Goal: Book appointment/travel/reservation

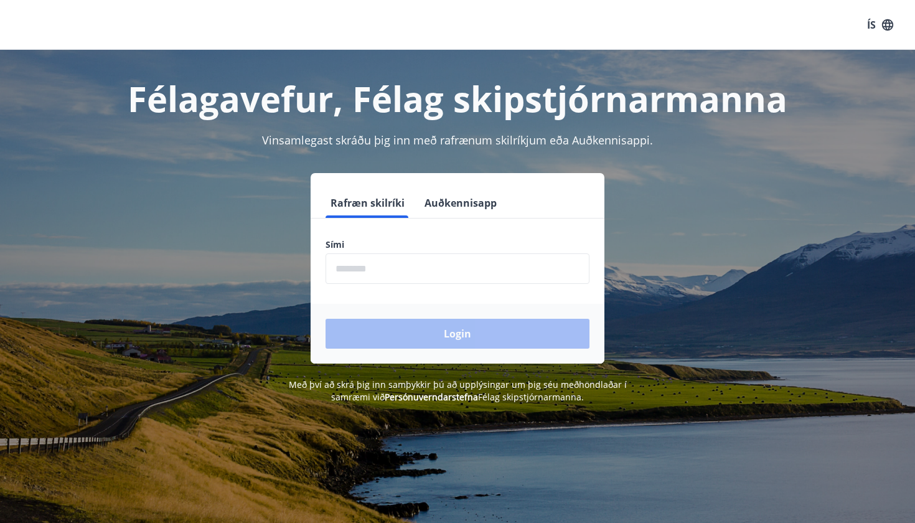
click at [428, 270] on input "phone" at bounding box center [458, 268] width 264 height 31
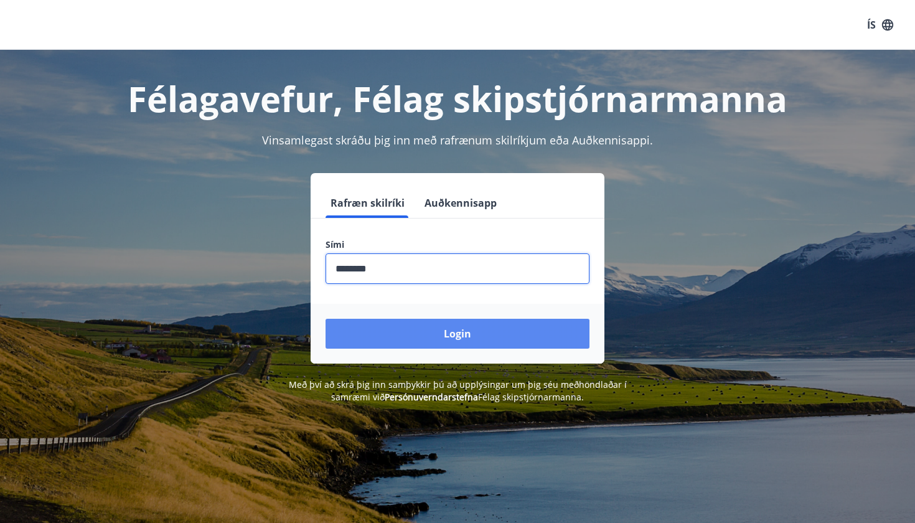
type input "********"
click at [445, 333] on button "Login" at bounding box center [458, 334] width 264 height 30
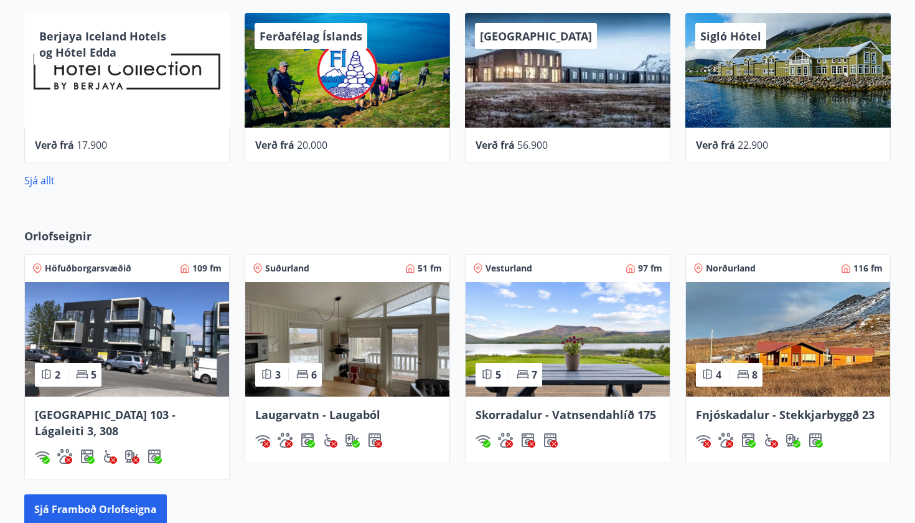
scroll to position [525, 0]
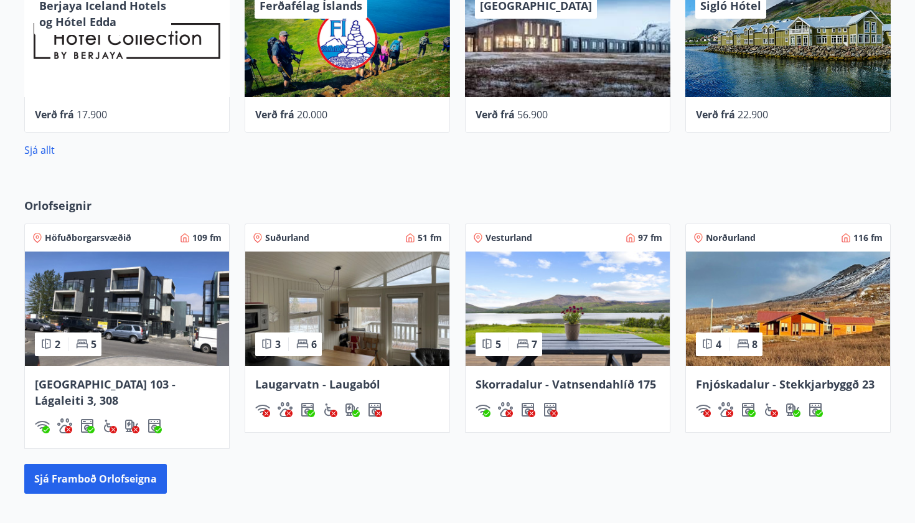
click at [568, 324] on img at bounding box center [568, 308] width 204 height 115
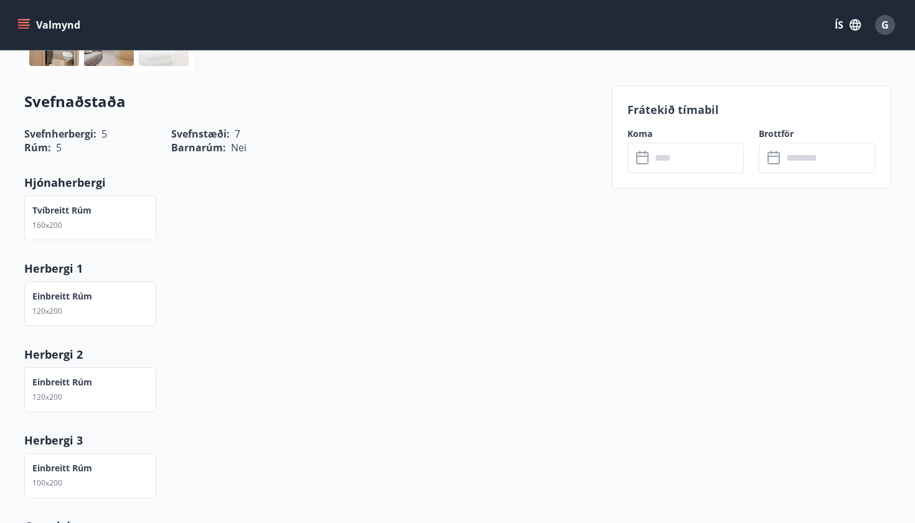
scroll to position [329, 0]
click at [639, 157] on icon at bounding box center [643, 156] width 15 height 15
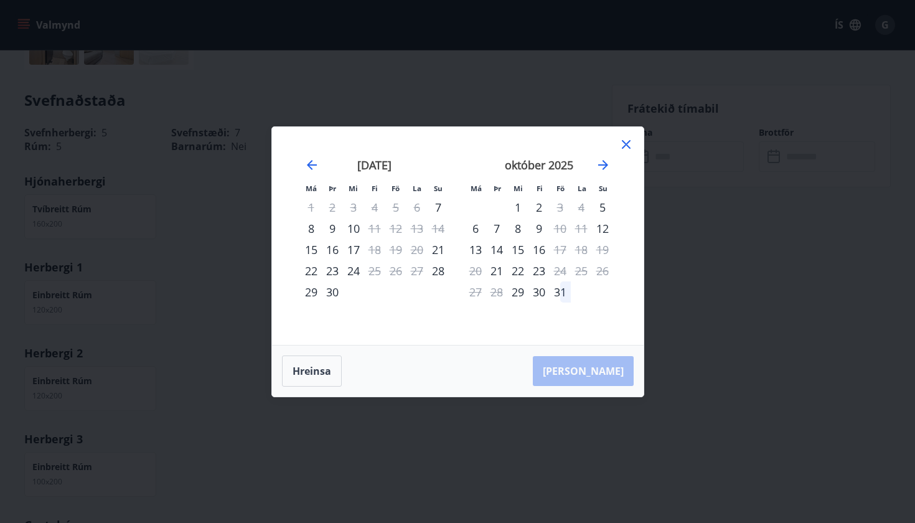
click at [632, 137] on icon at bounding box center [626, 144] width 15 height 15
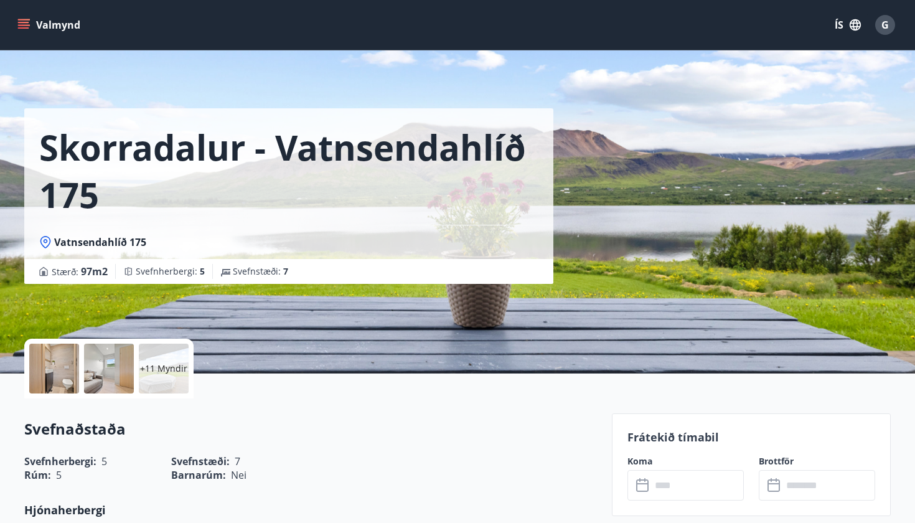
scroll to position [0, 0]
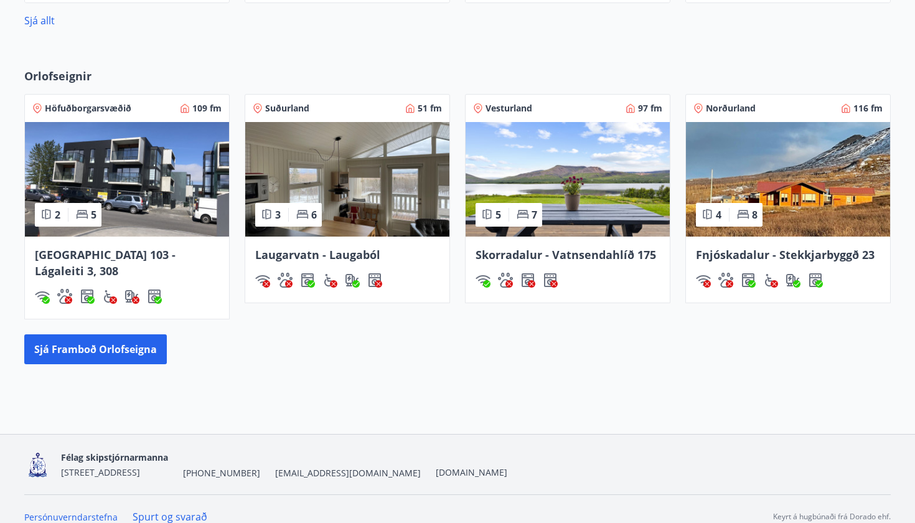
scroll to position [654, 0]
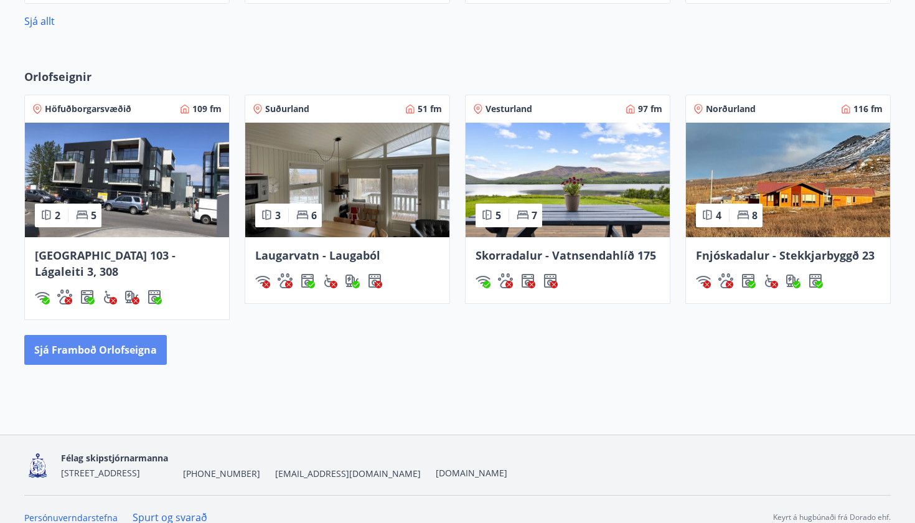
click at [127, 345] on button "Sjá framboð orlofseigna" at bounding box center [95, 350] width 143 height 30
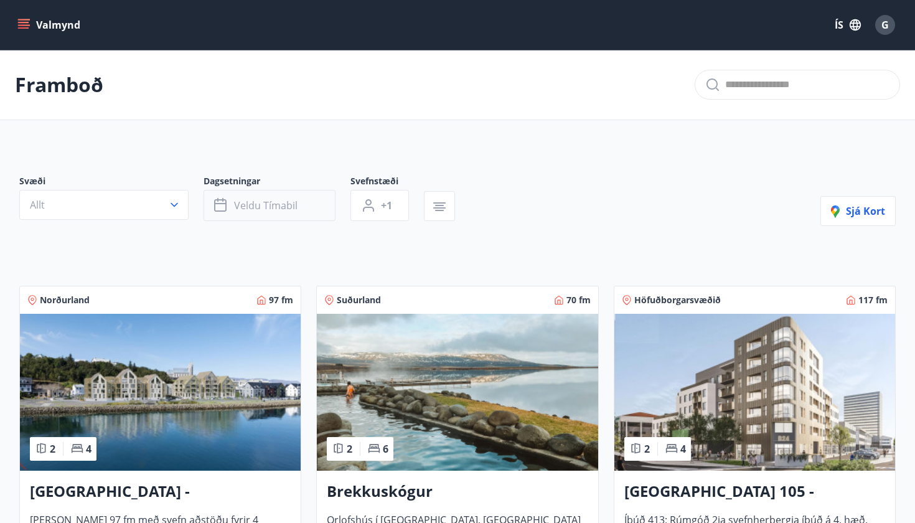
click at [227, 209] on icon "button" at bounding box center [220, 205] width 12 height 12
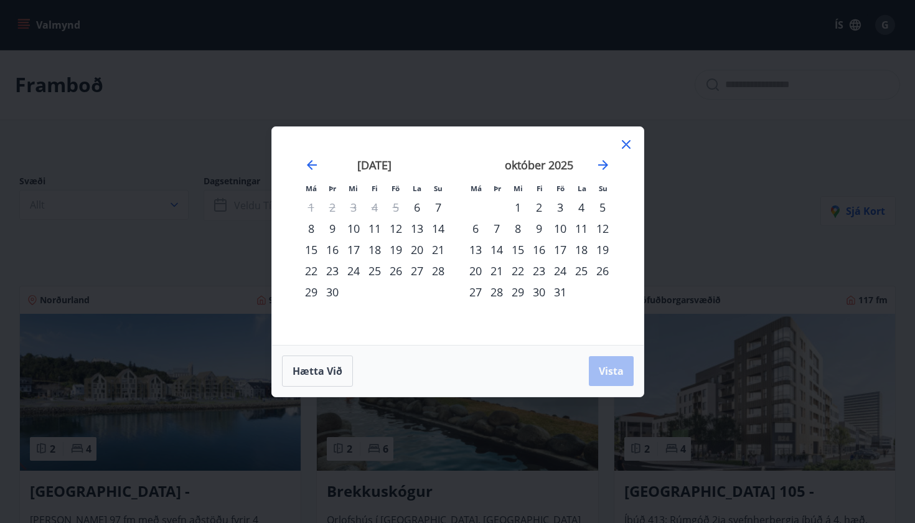
click at [397, 273] on div "26" at bounding box center [395, 270] width 21 height 21
click at [436, 271] on div "28" at bounding box center [438, 270] width 21 height 21
click at [603, 367] on span "Vista" at bounding box center [611, 371] width 25 height 14
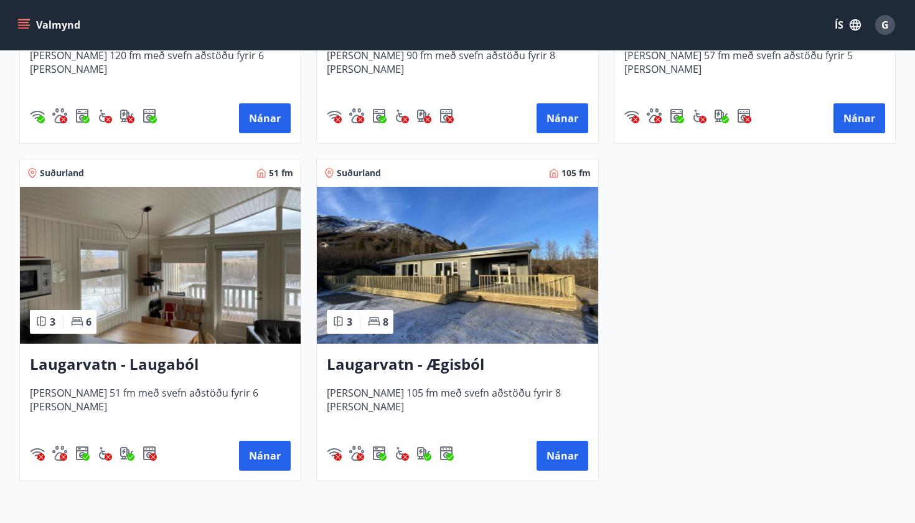
scroll to position [1140, 0]
click at [405, 273] on img at bounding box center [457, 264] width 281 height 157
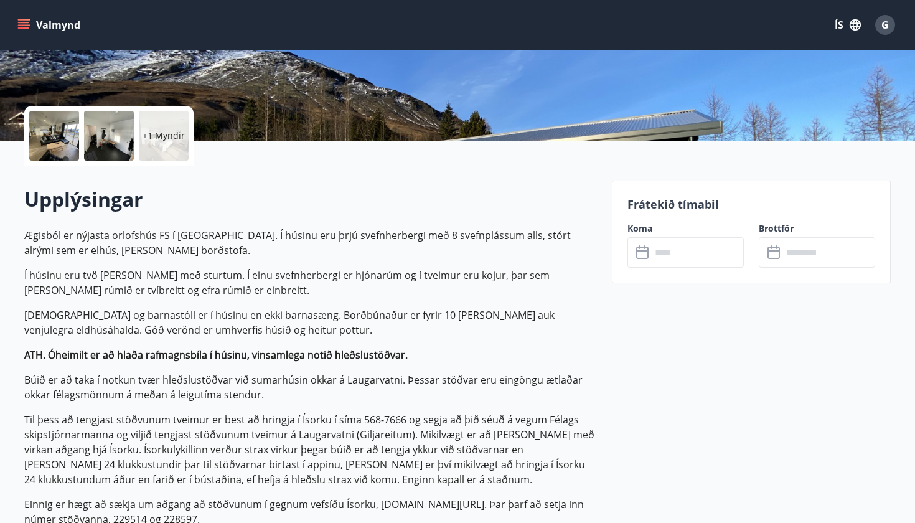
scroll to position [233, 0]
click at [649, 243] on div "​ ​" at bounding box center [685, 252] width 116 height 31
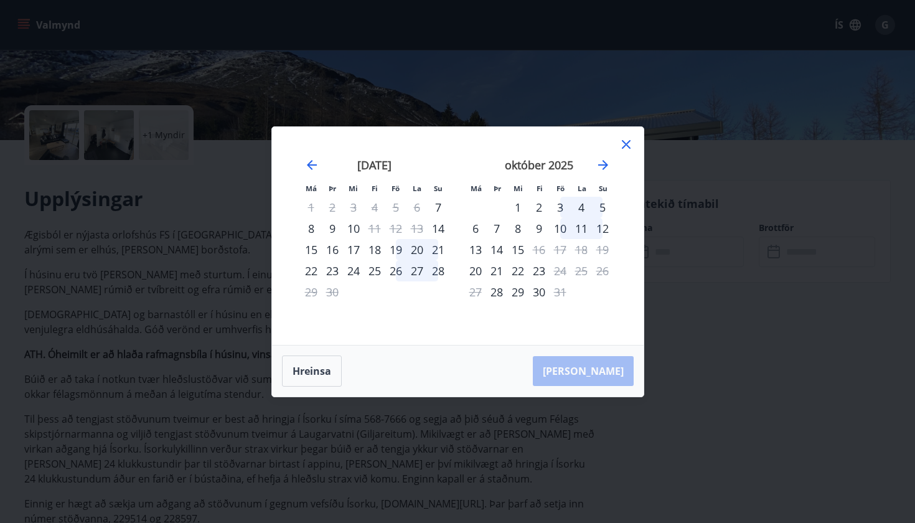
click at [398, 270] on div "26" at bounding box center [395, 270] width 21 height 21
click at [439, 273] on div "28" at bounding box center [438, 270] width 21 height 21
click at [411, 271] on div "27" at bounding box center [416, 270] width 21 height 21
click at [373, 270] on div "25" at bounding box center [374, 270] width 21 height 21
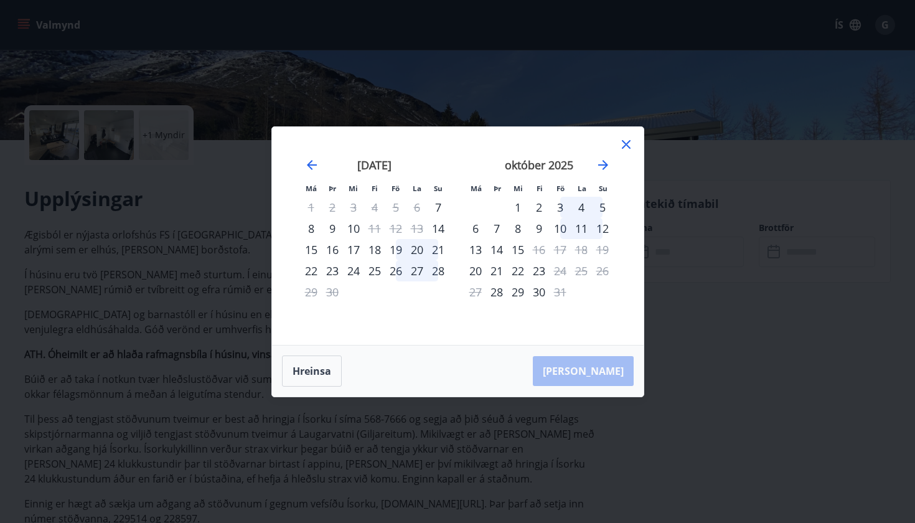
click at [596, 370] on div "[PERSON_NAME]" at bounding box center [458, 370] width 372 height 51
click at [376, 270] on div "25" at bounding box center [374, 270] width 21 height 21
click at [336, 367] on button "Hreinsa" at bounding box center [312, 370] width 60 height 31
click at [393, 269] on div "26" at bounding box center [395, 270] width 21 height 21
click at [436, 267] on div "28" at bounding box center [438, 270] width 21 height 21
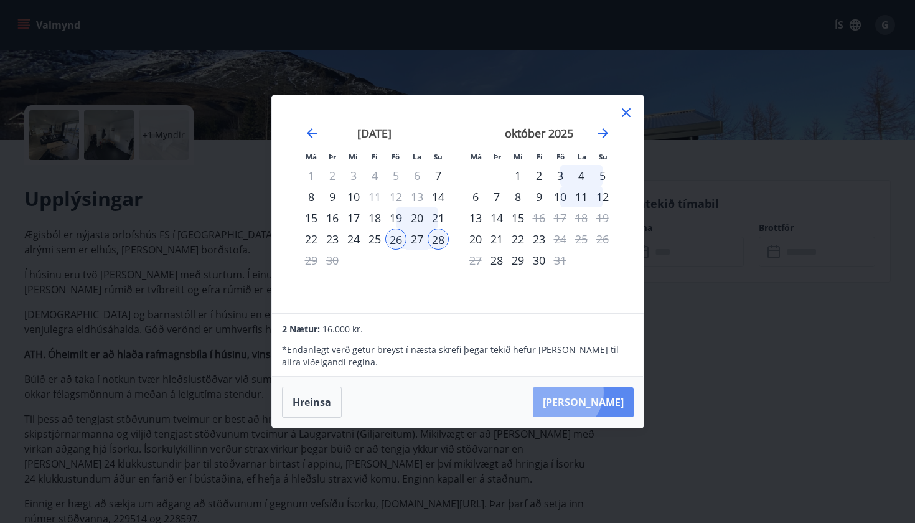
click at [602, 392] on button "[PERSON_NAME]" at bounding box center [583, 402] width 101 height 30
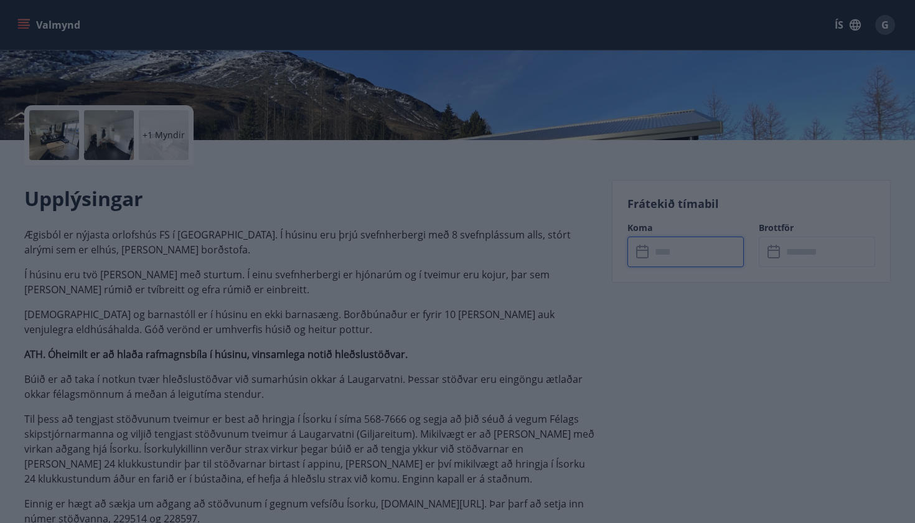
type input "******"
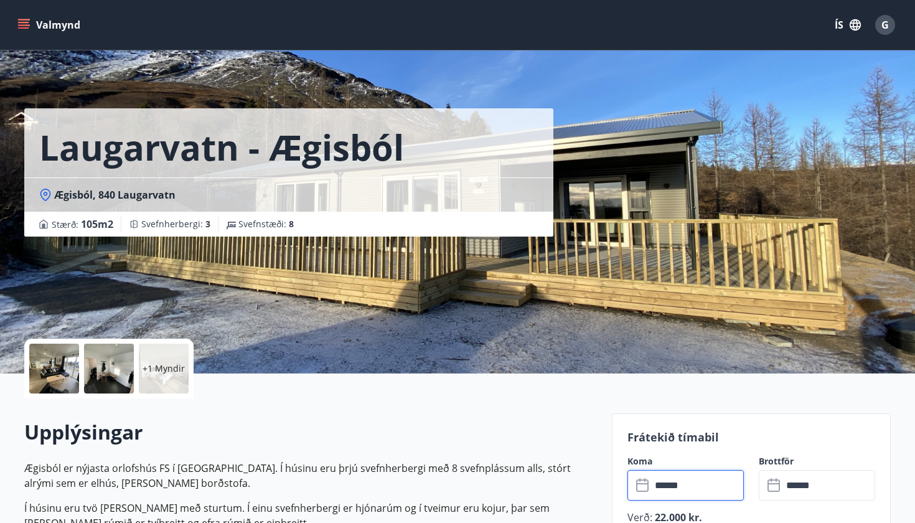
scroll to position [0, 0]
click at [63, 374] on div at bounding box center [54, 369] width 50 height 50
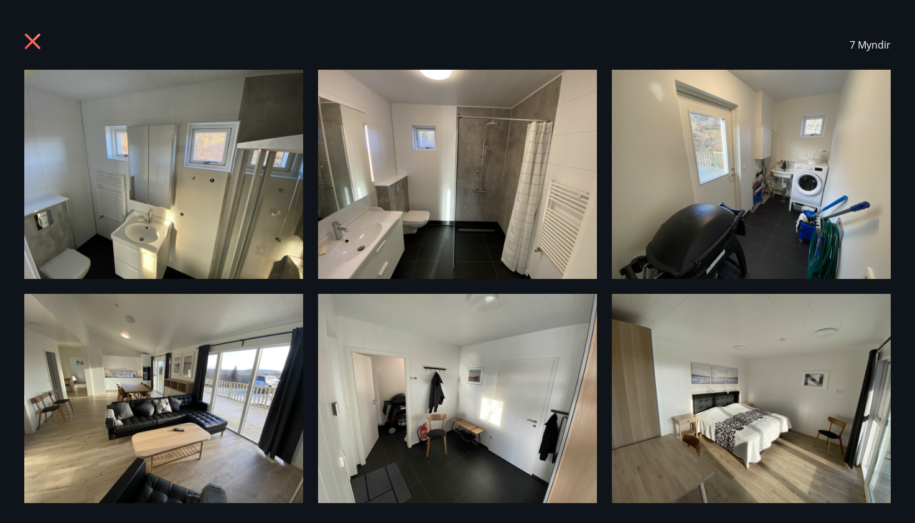
click at [34, 43] on icon at bounding box center [33, 42] width 16 height 16
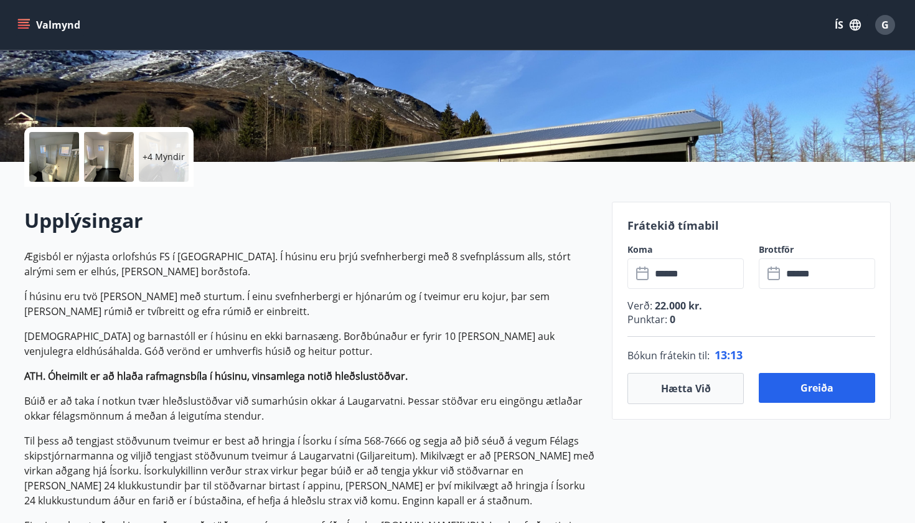
scroll to position [270, 0]
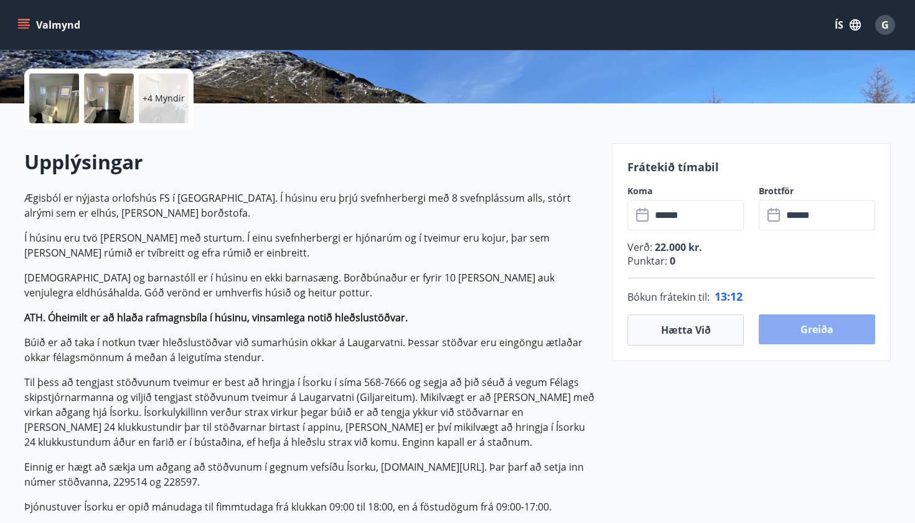
click at [811, 332] on button "Greiða" at bounding box center [817, 329] width 116 height 30
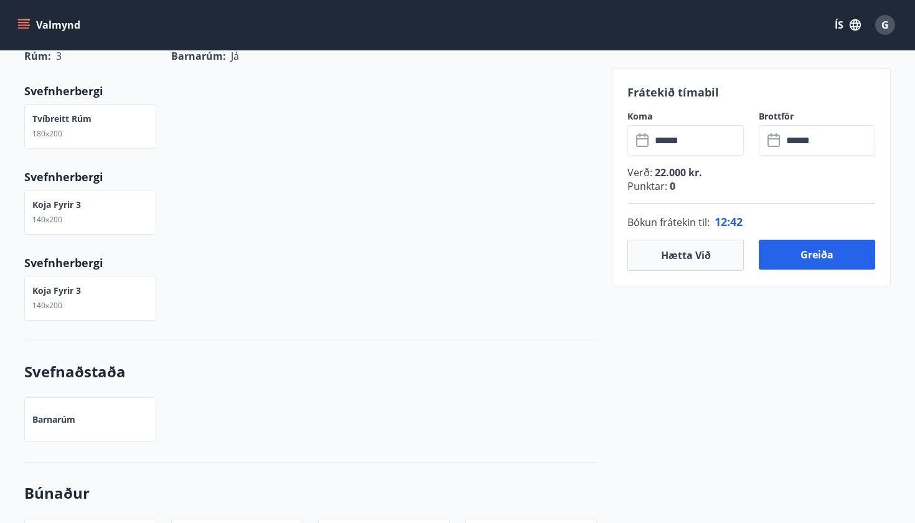
scroll to position [822, 0]
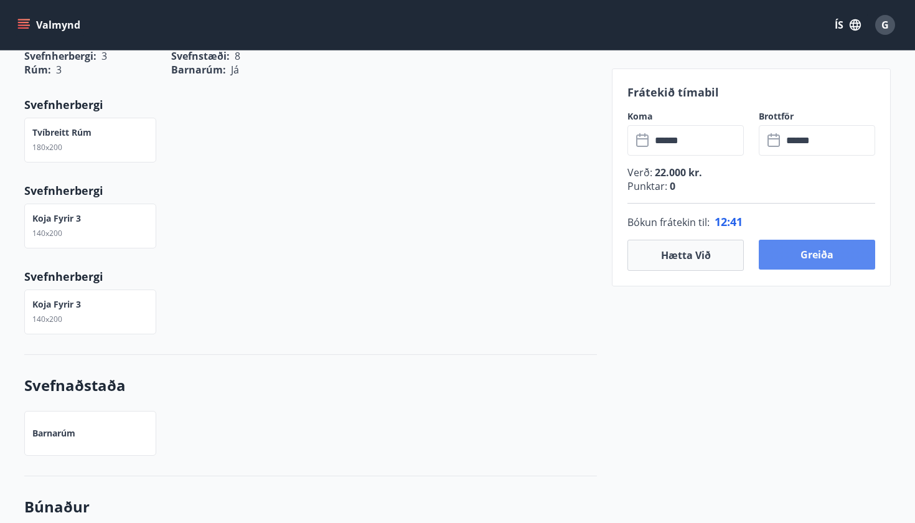
click at [805, 252] on button "Greiða" at bounding box center [817, 255] width 116 height 30
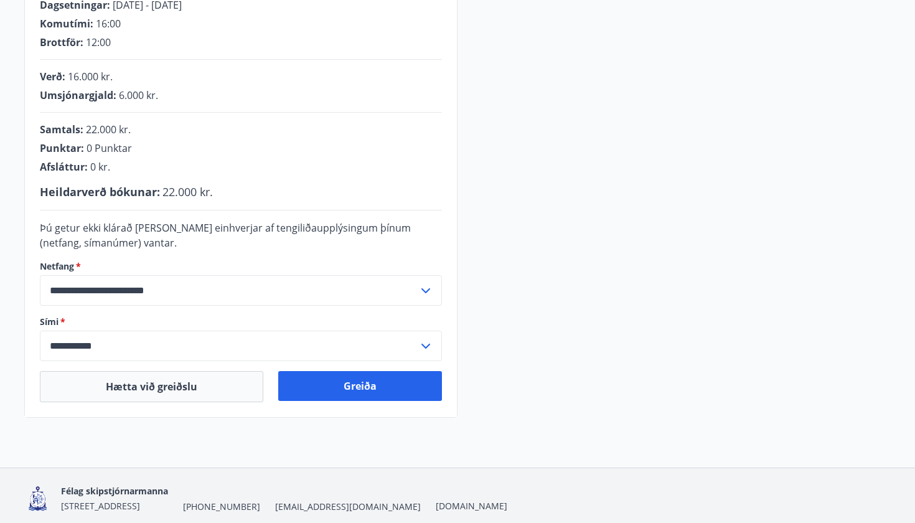
scroll to position [280, 0]
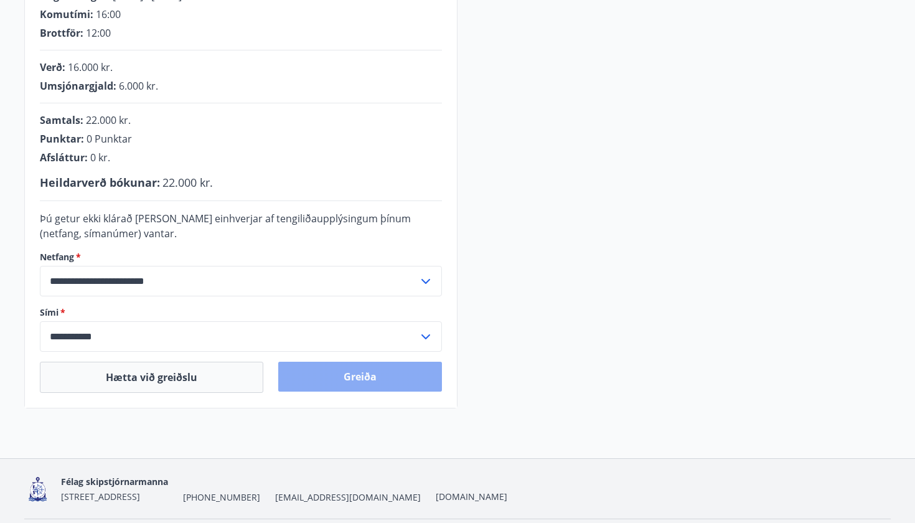
click at [360, 380] on button "Greiða" at bounding box center [360, 377] width 164 height 30
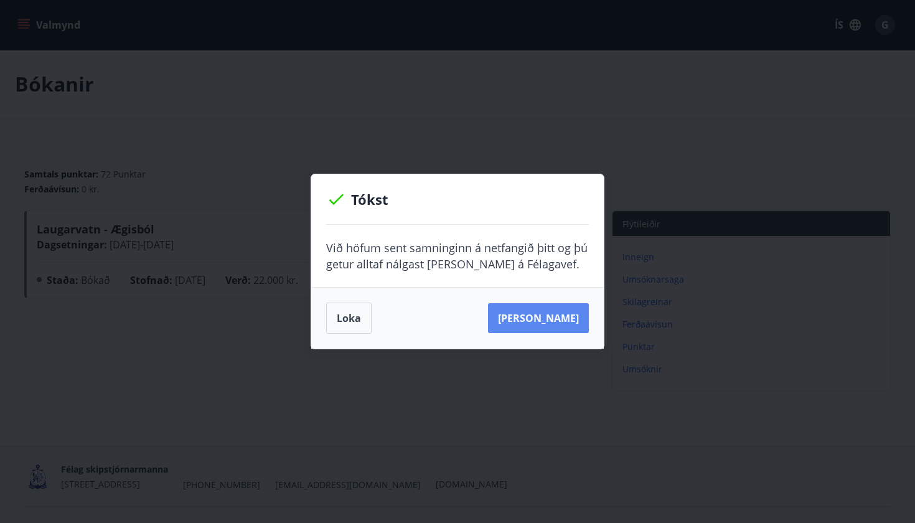
click at [535, 321] on button "[PERSON_NAME]" at bounding box center [538, 318] width 101 height 30
click at [568, 312] on button "[PERSON_NAME]" at bounding box center [538, 318] width 101 height 30
click at [342, 327] on button "Loka" at bounding box center [348, 318] width 45 height 31
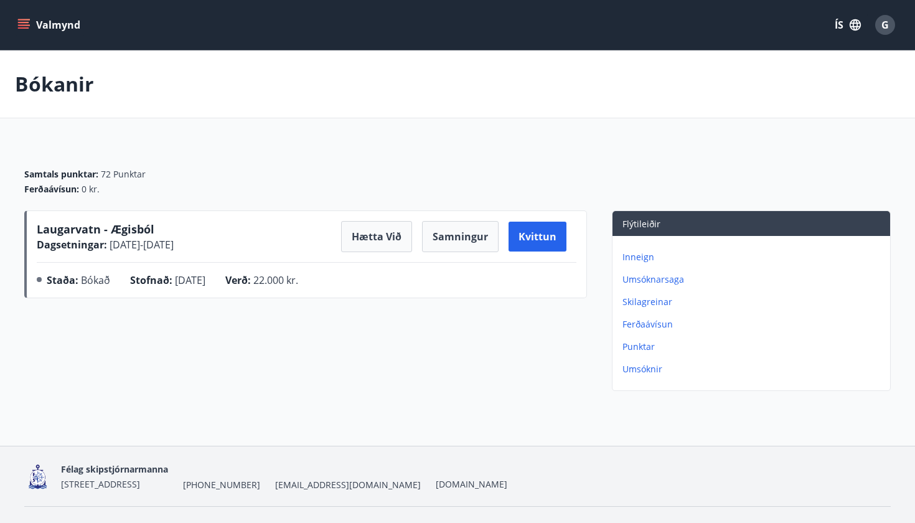
click at [643, 257] on p "Inneign" at bounding box center [754, 257] width 263 height 12
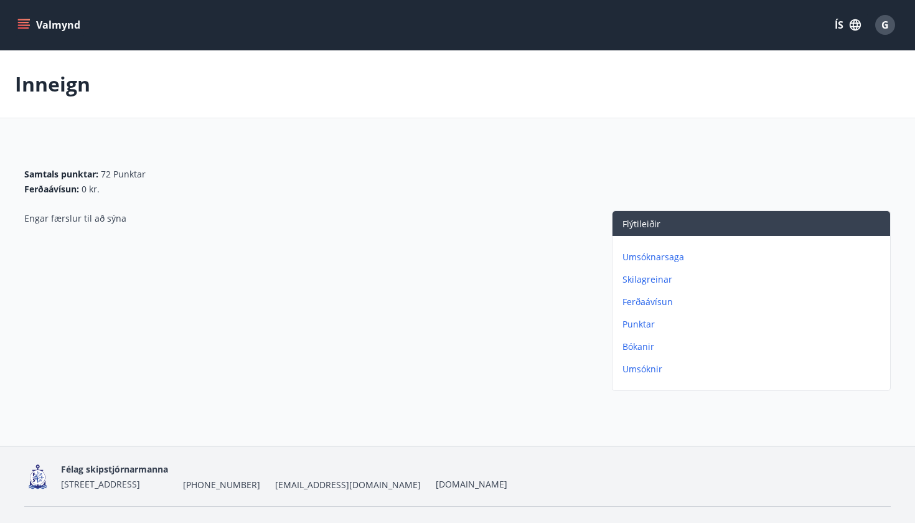
click at [647, 327] on p "Punktar" at bounding box center [754, 324] width 263 height 12
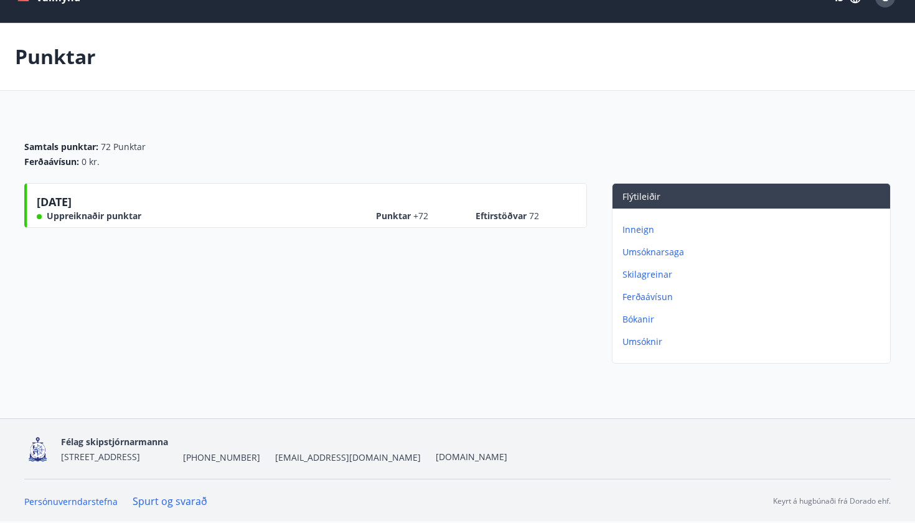
scroll to position [27, 0]
click at [69, 59] on p "Punktar" at bounding box center [55, 56] width 81 height 27
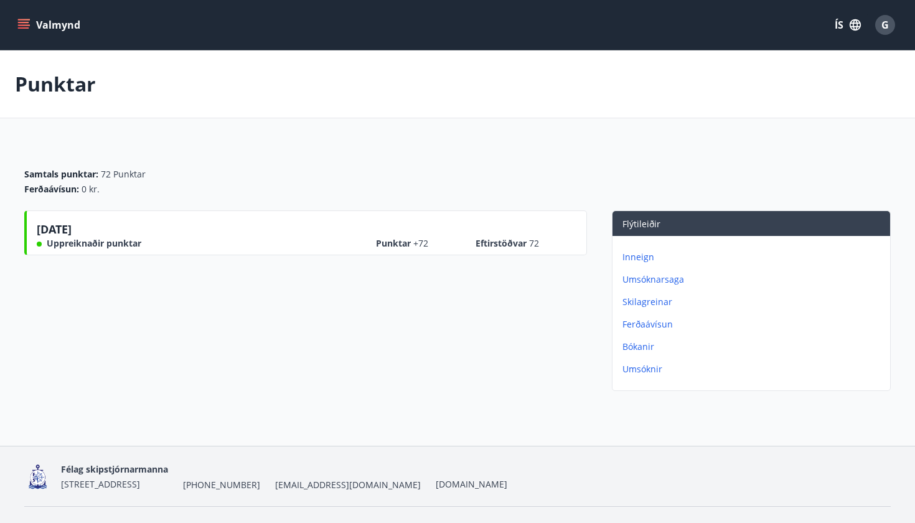
scroll to position [0, 0]
click at [63, 27] on button "Valmynd" at bounding box center [50, 25] width 70 height 22
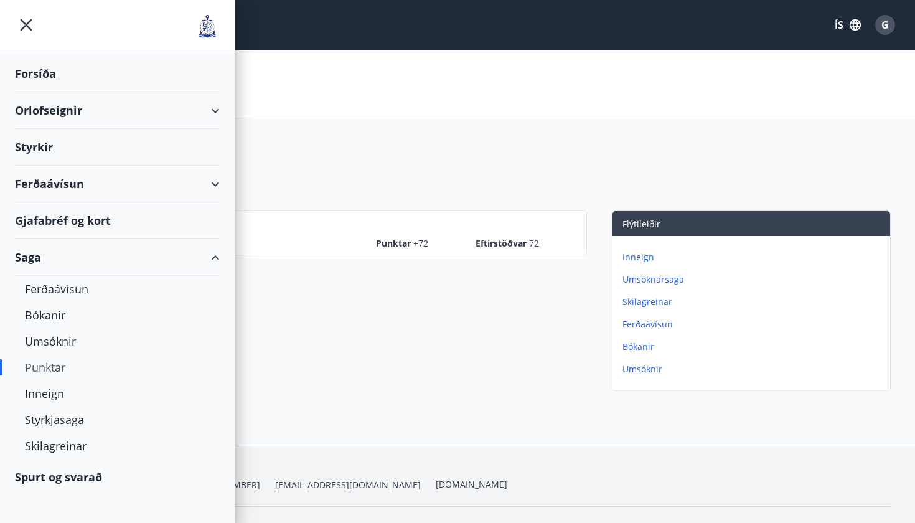
click at [80, 109] on div "Orlofseignir" at bounding box center [117, 110] width 205 height 37
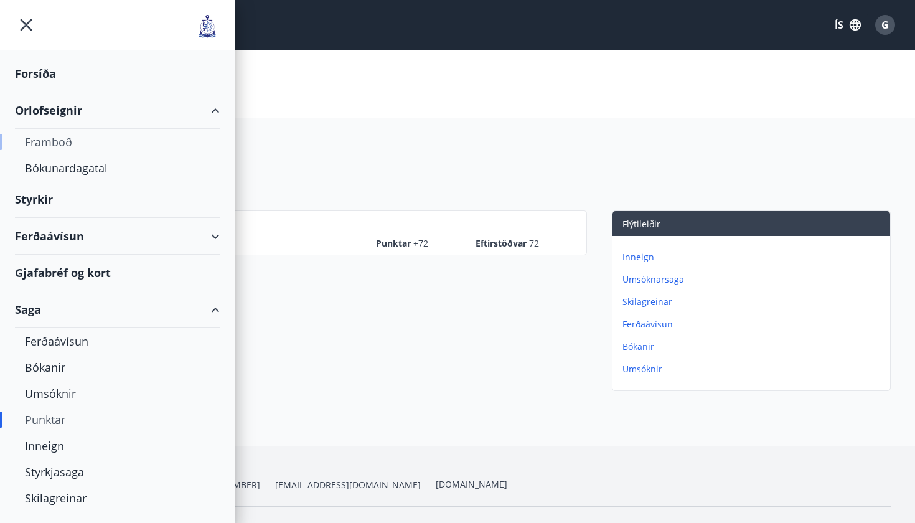
click at [67, 142] on div "Framboð" at bounding box center [117, 142] width 185 height 26
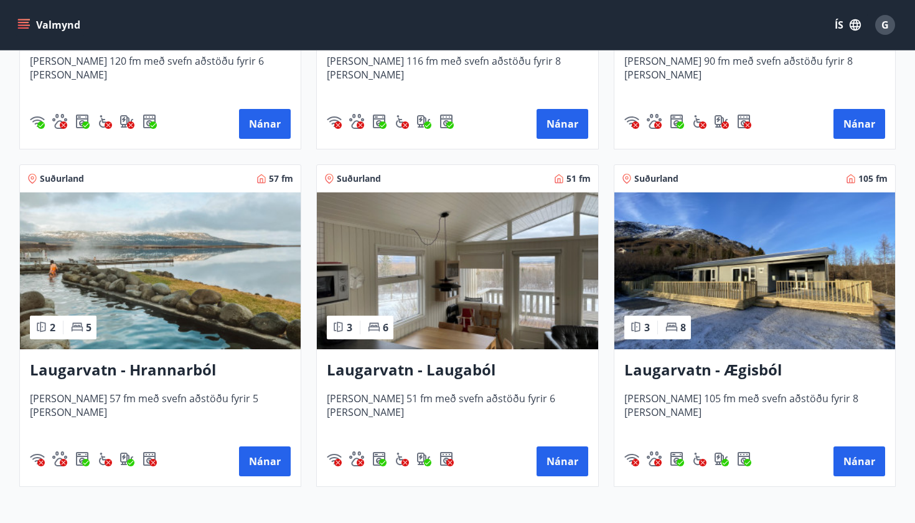
click at [717, 270] on img at bounding box center [754, 270] width 281 height 157
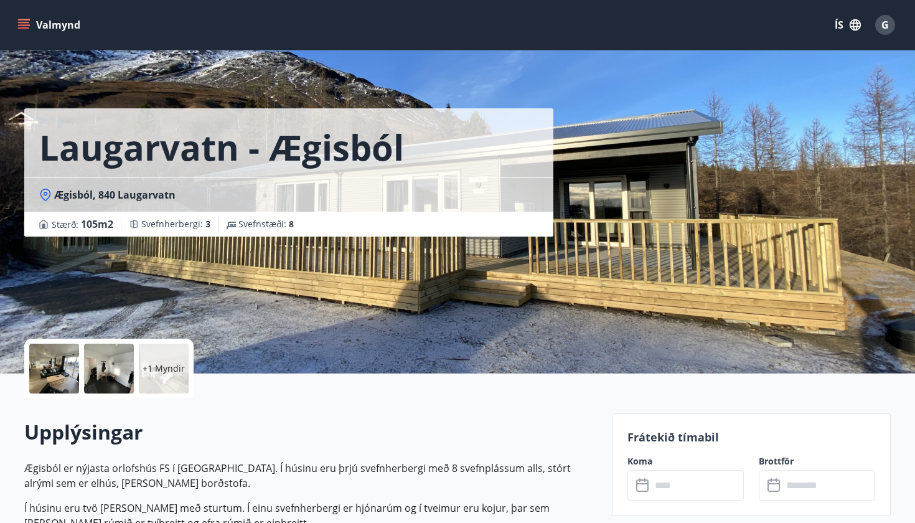
click at [31, 27] on button "Valmynd" at bounding box center [50, 25] width 70 height 22
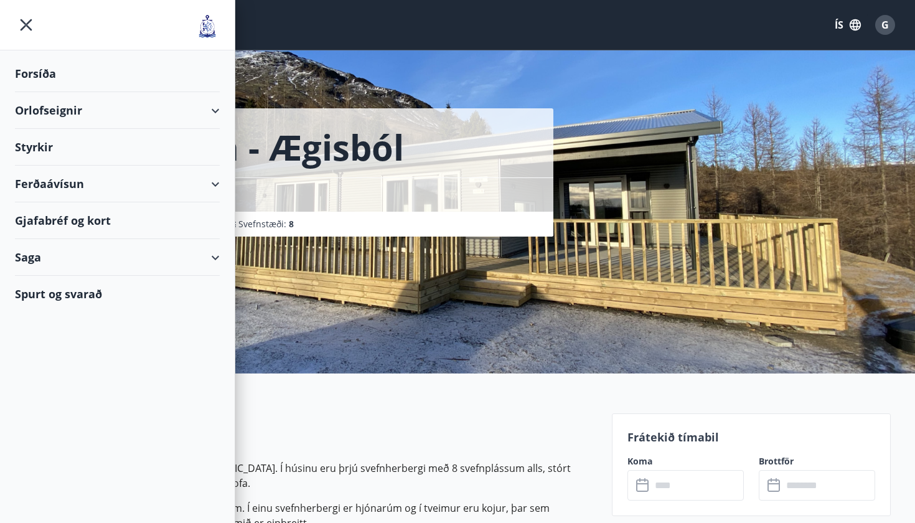
click at [71, 104] on div "Orlofseignir" at bounding box center [117, 110] width 205 height 37
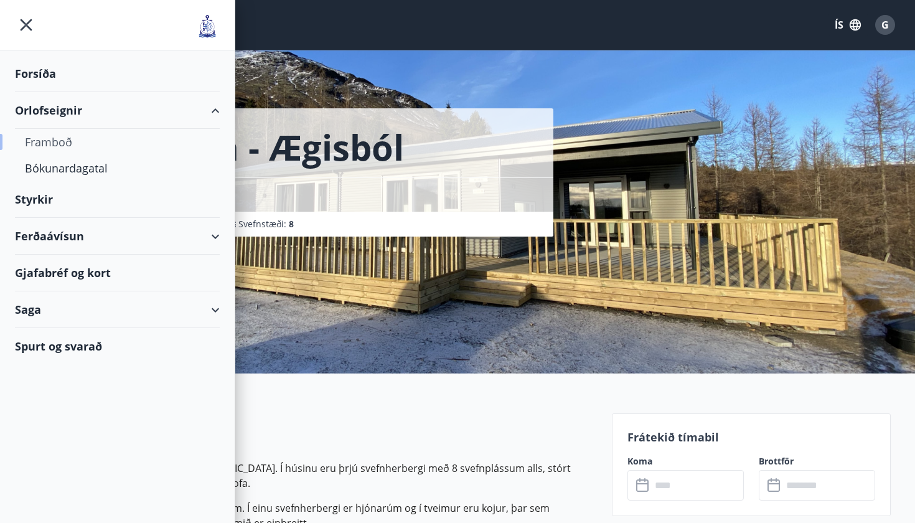
click at [72, 147] on div "Framboð" at bounding box center [117, 142] width 185 height 26
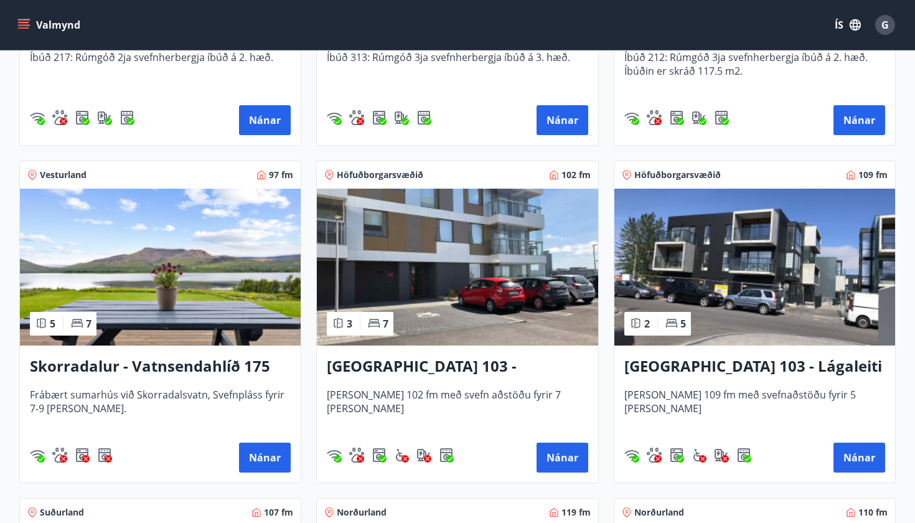
click at [247, 286] on img at bounding box center [160, 267] width 281 height 157
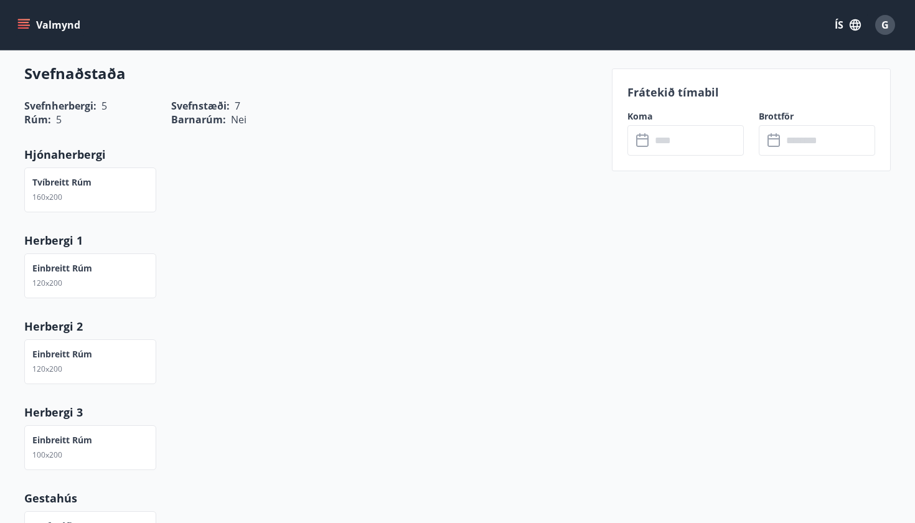
scroll to position [360, 0]
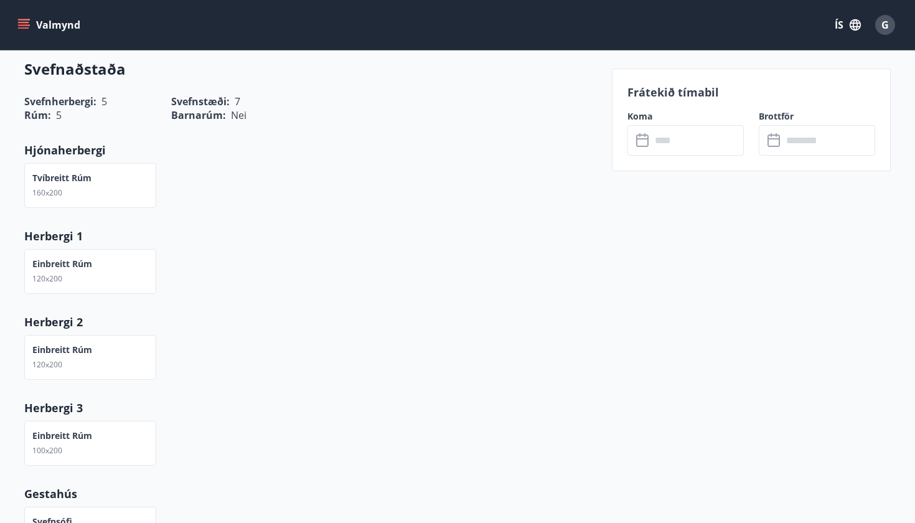
click at [641, 141] on icon at bounding box center [643, 140] width 15 height 15
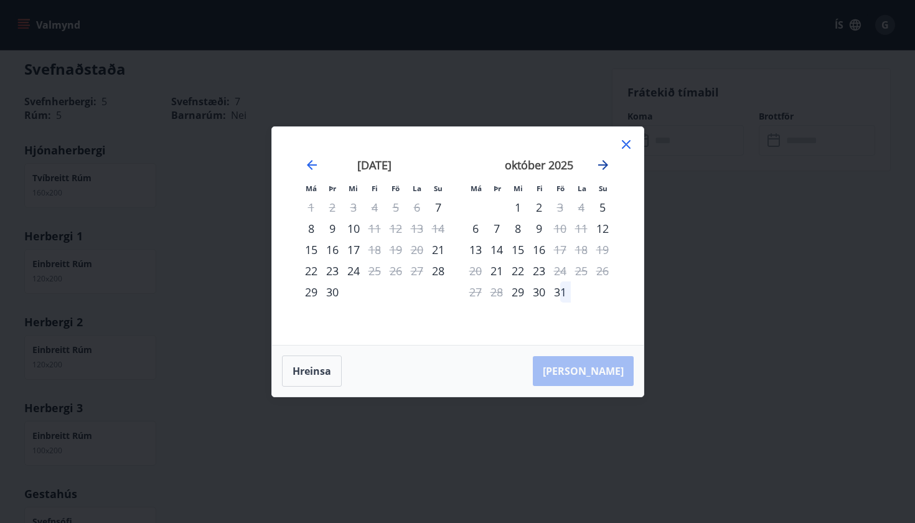
click at [601, 164] on icon "Move forward to switch to the next month." at bounding box center [603, 165] width 10 height 10
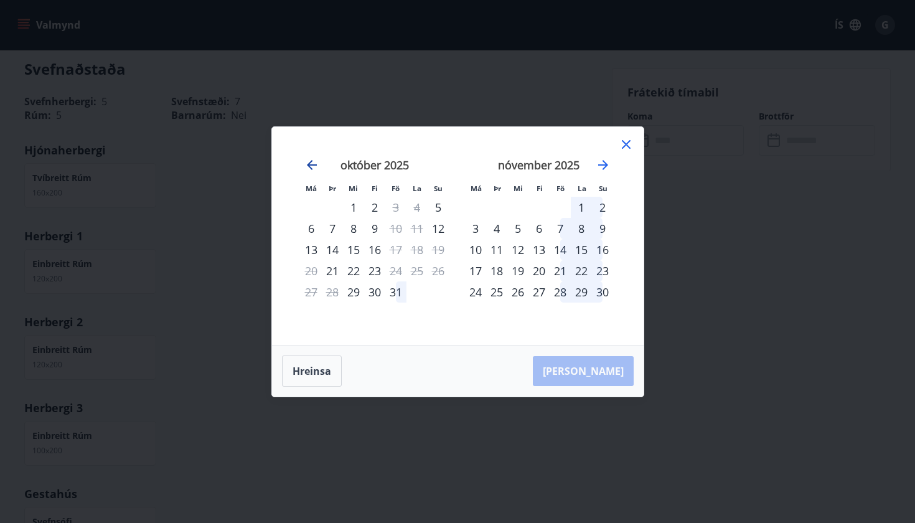
click at [307, 167] on icon "Move backward to switch to the previous month." at bounding box center [311, 164] width 15 height 15
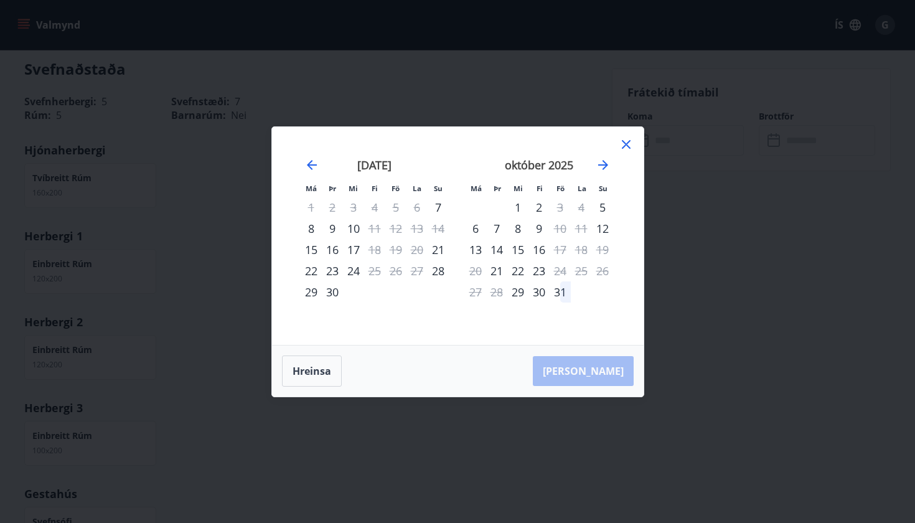
click at [627, 141] on icon at bounding box center [626, 144] width 15 height 15
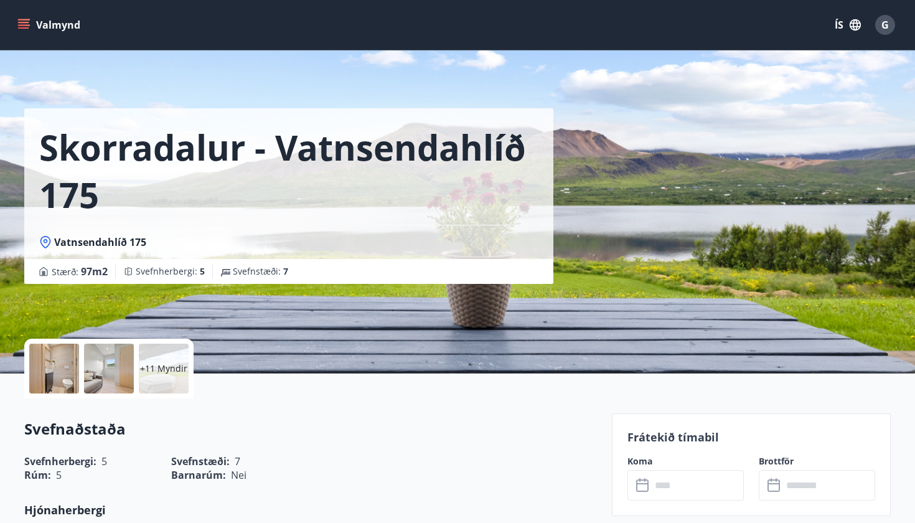
scroll to position [0, 0]
click at [45, 371] on div at bounding box center [54, 369] width 50 height 50
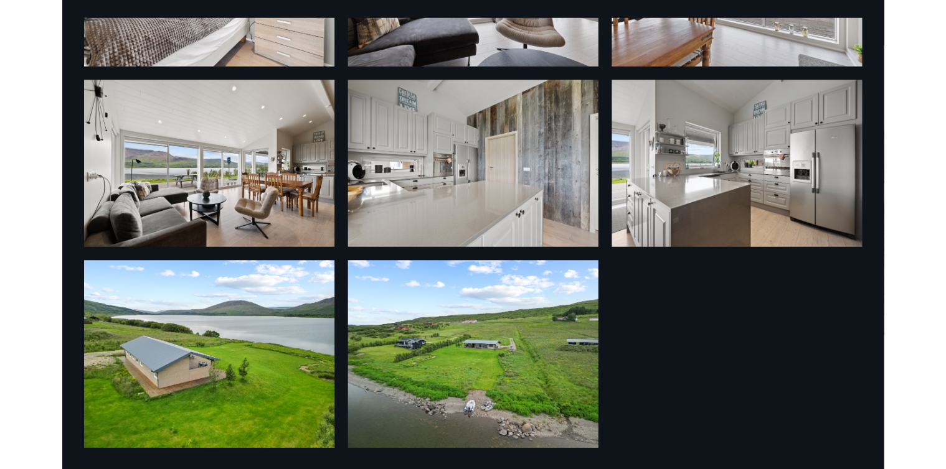
scroll to position [785, 0]
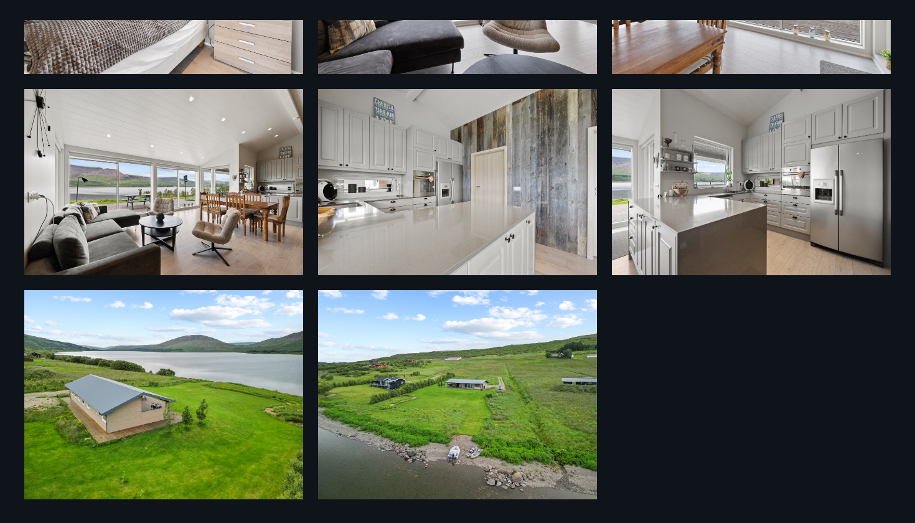
click at [458, 387] on img at bounding box center [457, 394] width 279 height 209
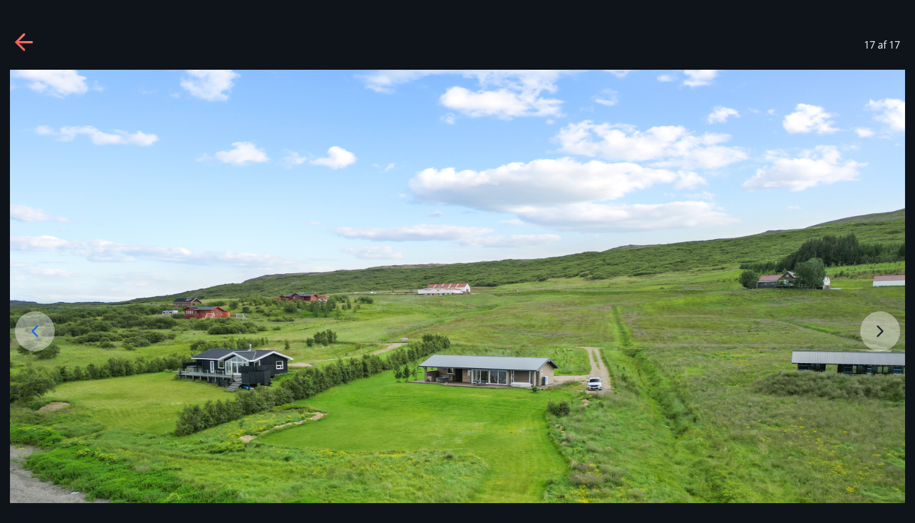
click at [42, 329] on icon at bounding box center [35, 331] width 20 height 20
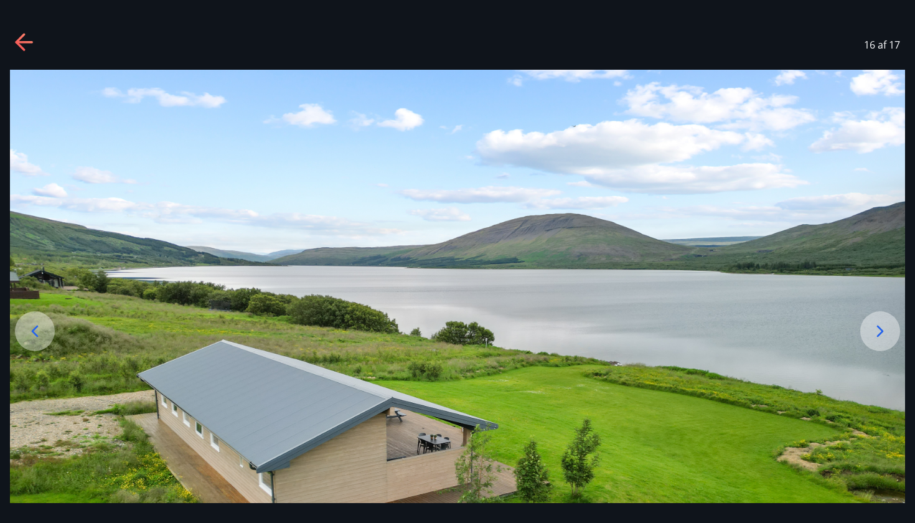
click at [42, 329] on icon at bounding box center [35, 331] width 20 height 20
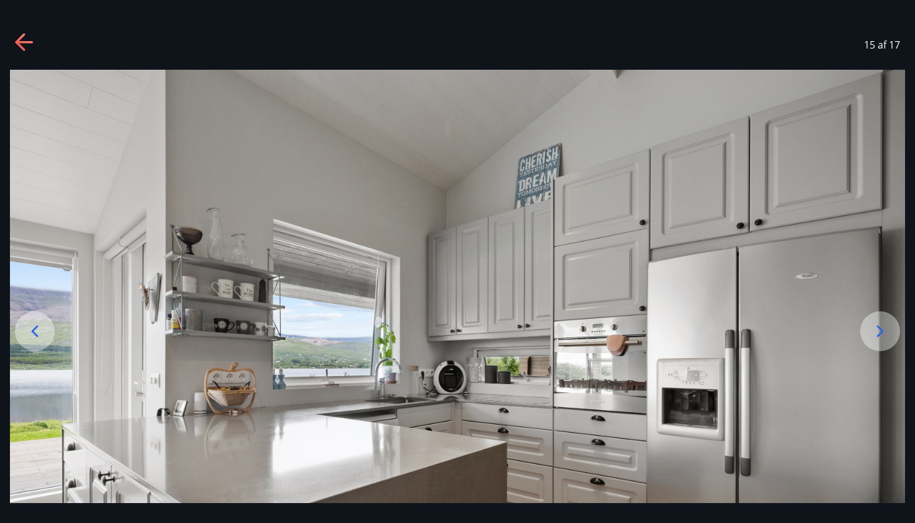
click at [42, 329] on icon at bounding box center [35, 331] width 20 height 20
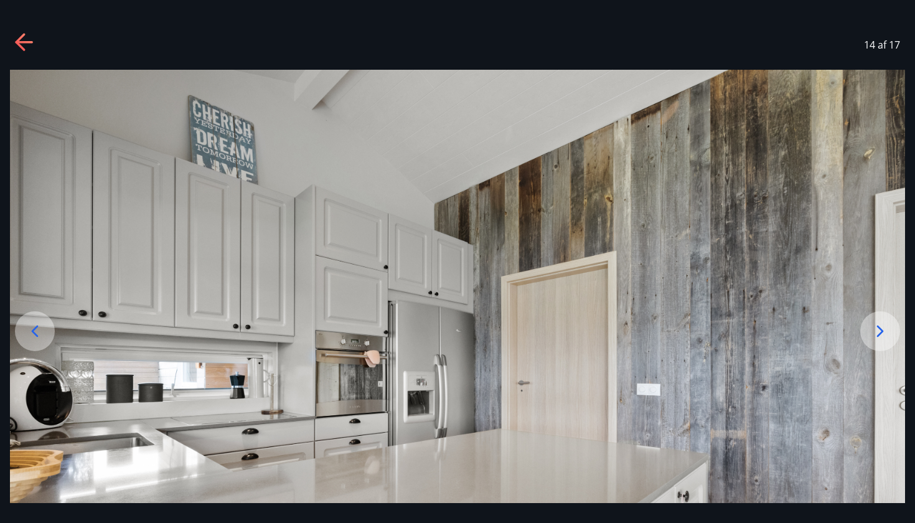
click at [42, 329] on icon at bounding box center [35, 331] width 20 height 20
